Goal: Information Seeking & Learning: Find contact information

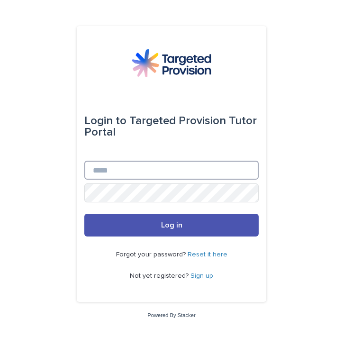
click at [109, 170] on input "Email" at bounding box center [171, 170] width 174 height 19
type input "**********"
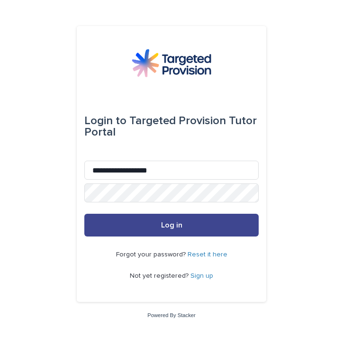
click at [163, 225] on span "Log in" at bounding box center [171, 225] width 21 height 8
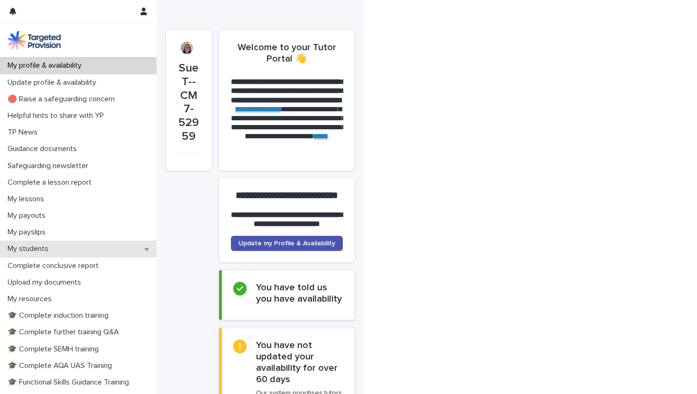
click at [37, 251] on p "My students" at bounding box center [30, 249] width 52 height 9
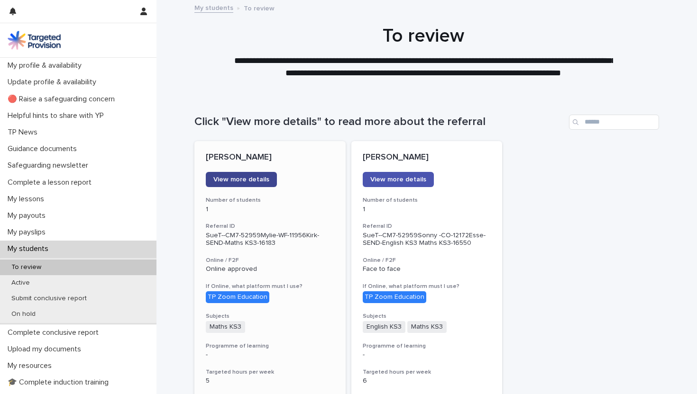
click at [239, 179] on span "View more details" at bounding box center [241, 179] width 56 height 7
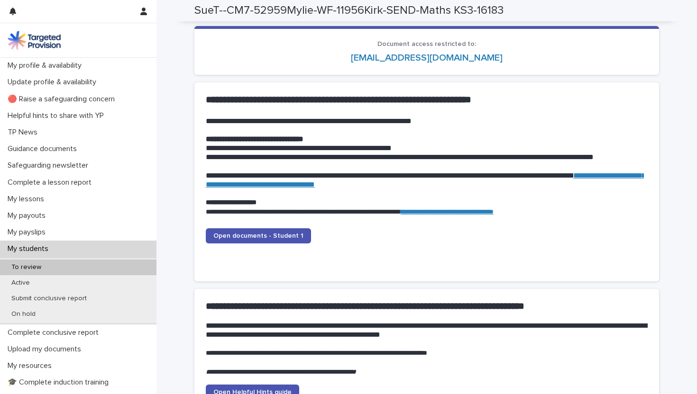
scroll to position [878, 0]
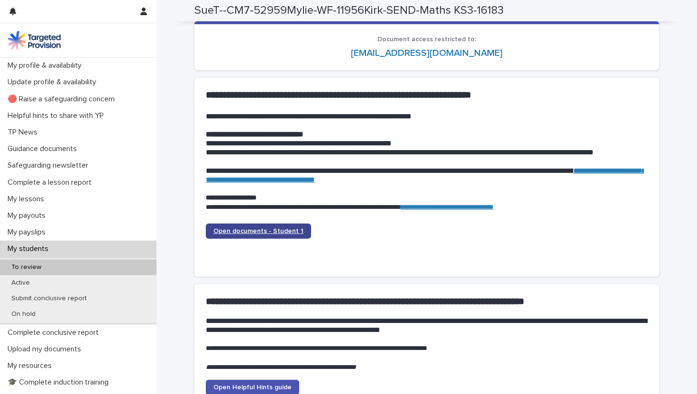
click at [247, 232] on span "Open documents - Student 1" at bounding box center [258, 231] width 90 height 7
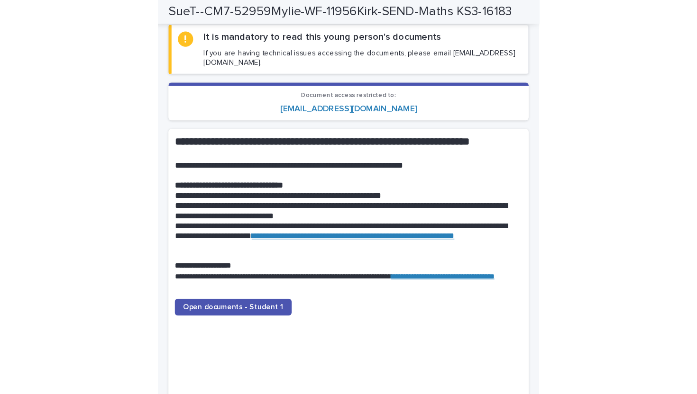
scroll to position [900, 0]
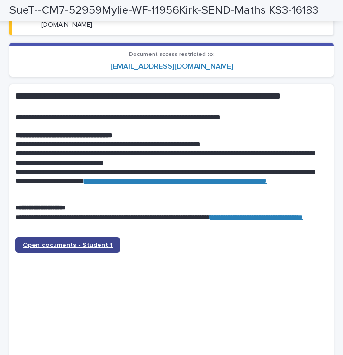
click at [59, 248] on span "Open documents - Student 1" at bounding box center [68, 245] width 90 height 7
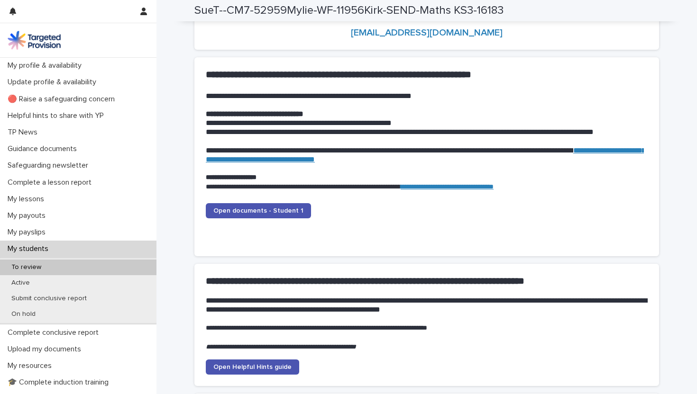
scroll to position [900, 0]
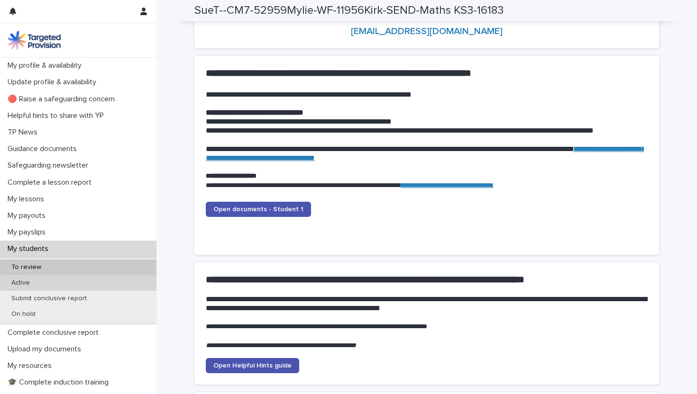
click at [23, 282] on p "Active" at bounding box center [21, 283] width 34 height 8
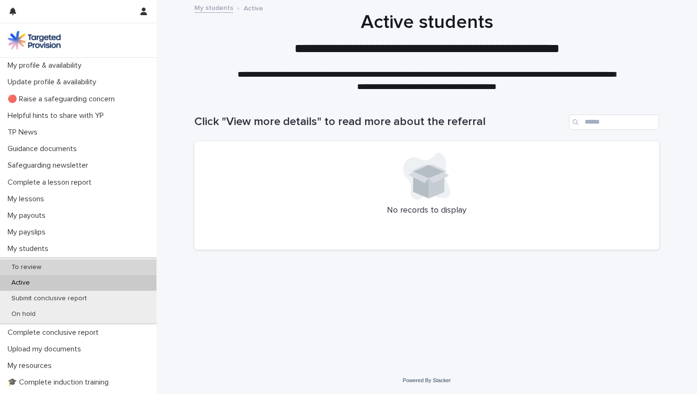
click at [22, 268] on p "To review" at bounding box center [26, 268] width 45 height 8
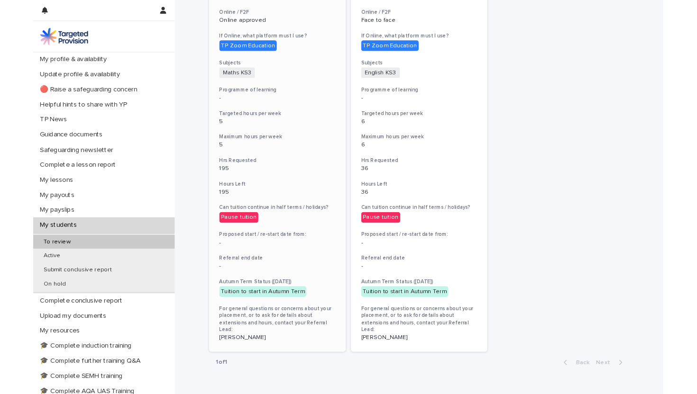
scroll to position [194, 0]
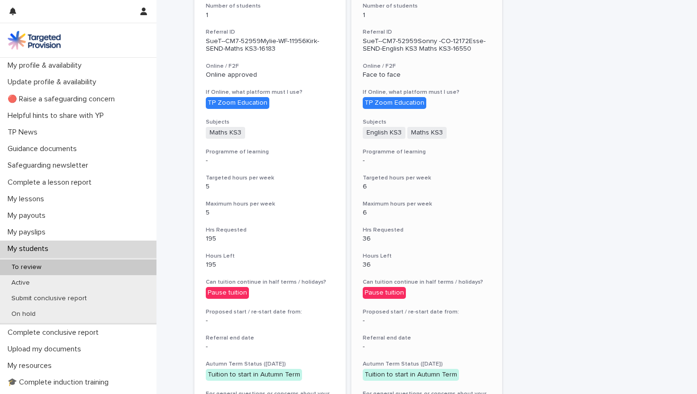
click at [343, 101] on div "TP Zoom Education" at bounding box center [395, 103] width 64 height 12
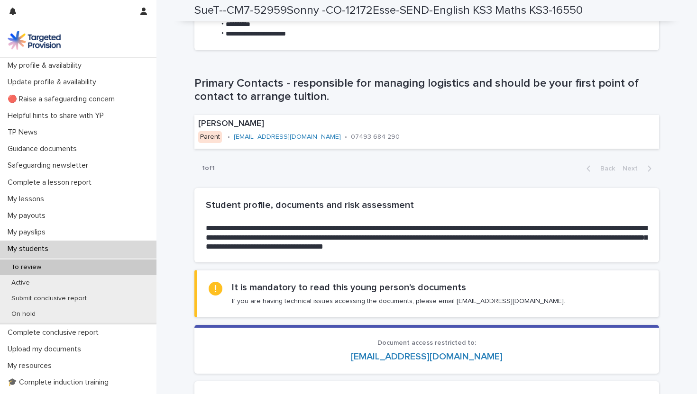
scroll to position [576, 0]
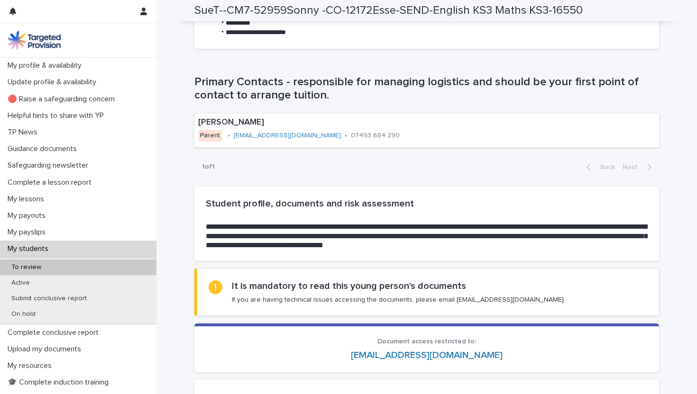
click at [32, 266] on p "To review" at bounding box center [26, 268] width 45 height 8
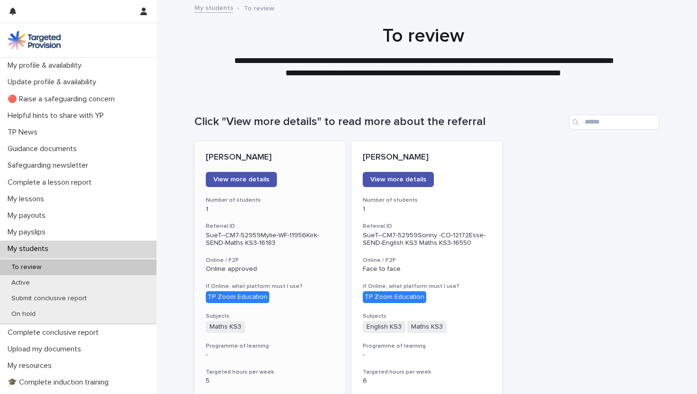
click at [235, 296] on div "TP Zoom Education" at bounding box center [238, 297] width 64 height 12
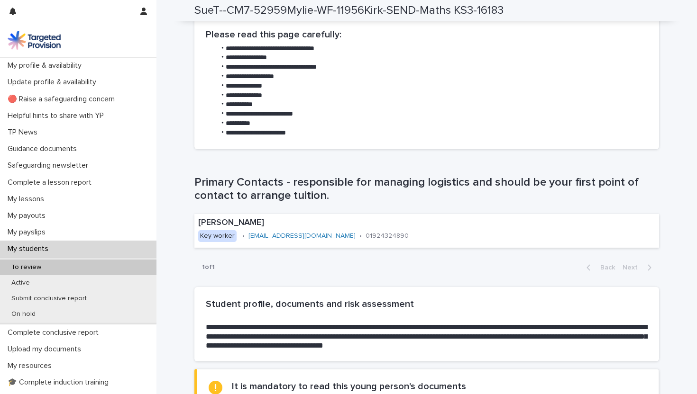
scroll to position [517, 0]
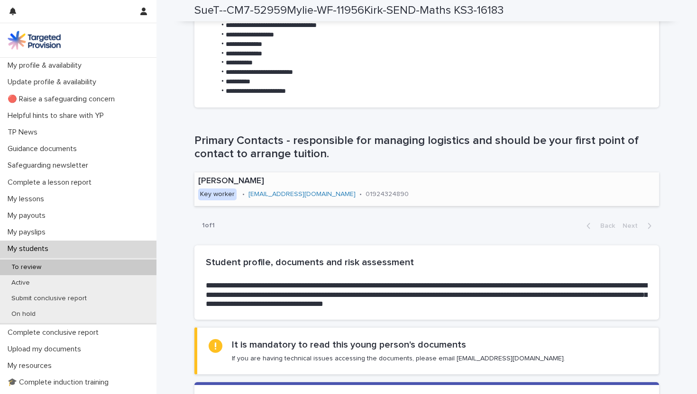
click at [295, 193] on link "[EMAIL_ADDRESS][DOMAIN_NAME]" at bounding box center [301, 194] width 107 height 7
